Goal: Task Accomplishment & Management: Manage account settings

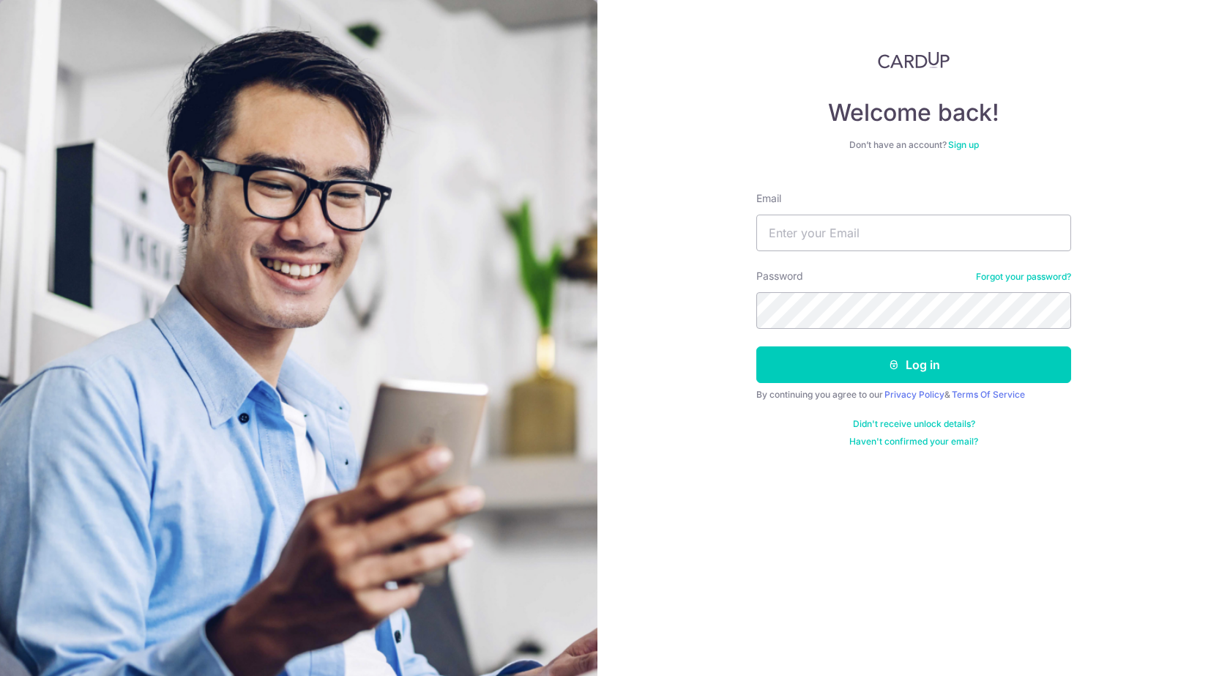
type input "[EMAIL_ADDRESS][DOMAIN_NAME]"
click at [756, 346] on button "Log in" at bounding box center [913, 364] width 315 height 37
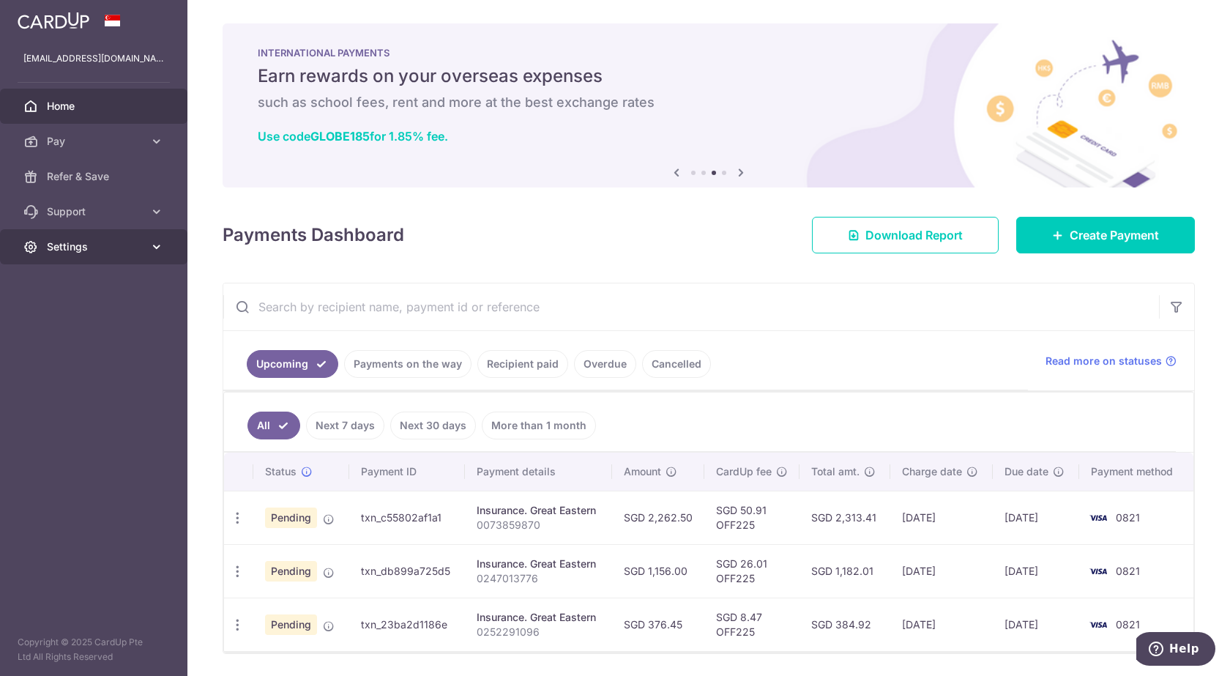
click at [138, 255] on link "Settings" at bounding box center [93, 246] width 187 height 35
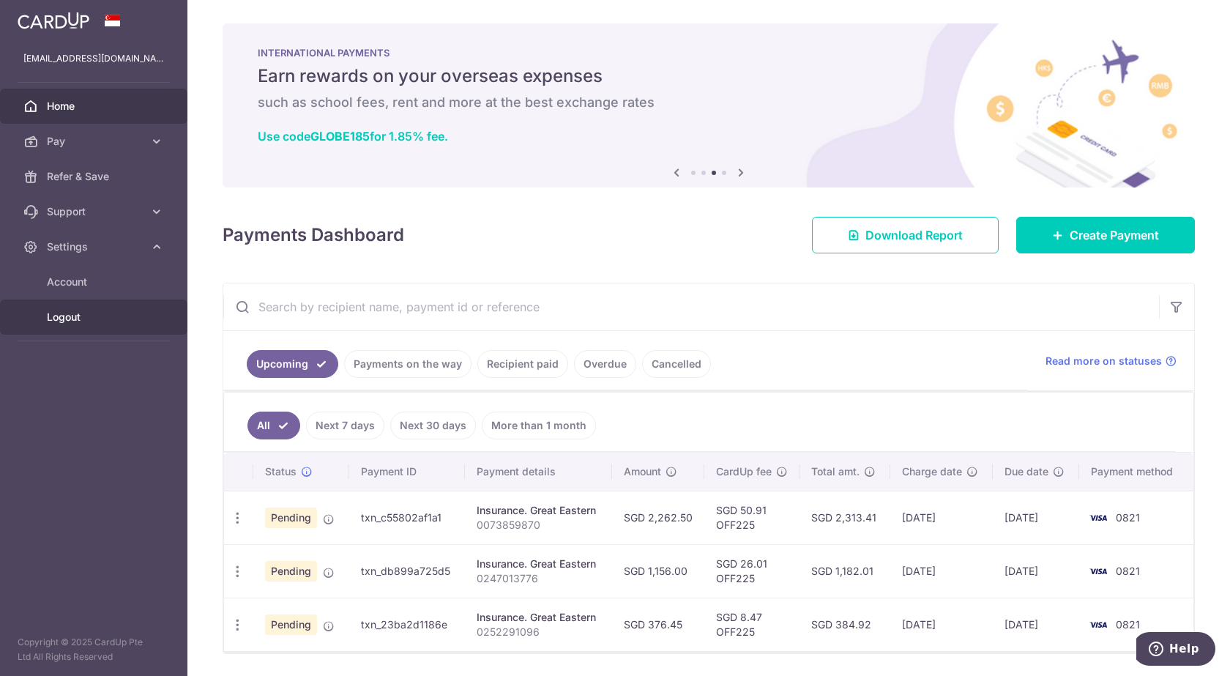
click at [92, 321] on span "Logout" at bounding box center [95, 317] width 97 height 15
